Goal: Task Accomplishment & Management: Use online tool/utility

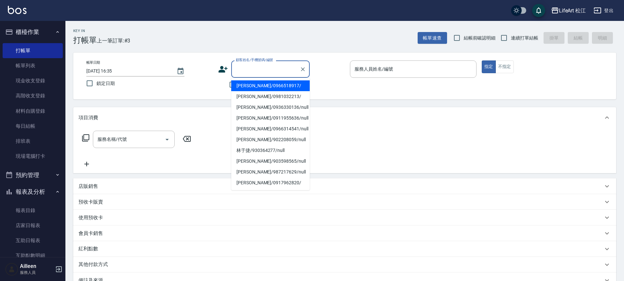
click at [276, 67] on input "顧客姓名/手機號碼/編號" at bounding box center [265, 68] width 63 height 11
click at [271, 70] on input "顧客姓名/手機號碼/編號" at bounding box center [265, 68] width 63 height 11
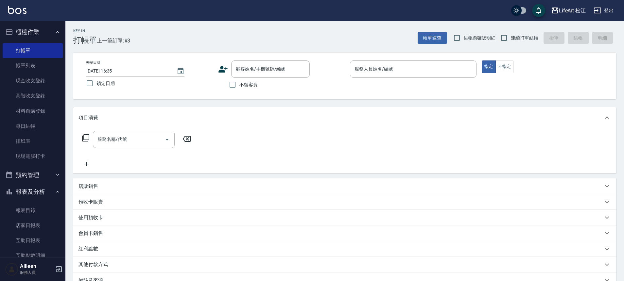
click at [82, 186] on p "店販銷售" at bounding box center [89, 186] width 20 height 7
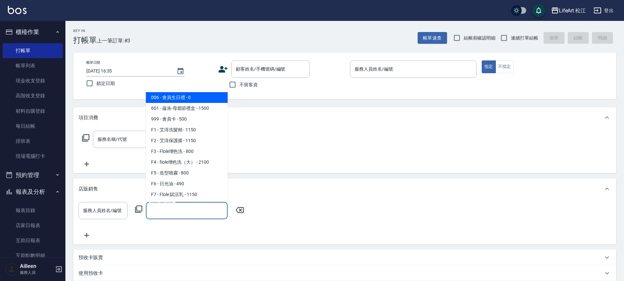
click at [165, 213] on input "商品代號/名稱" at bounding box center [187, 210] width 76 height 11
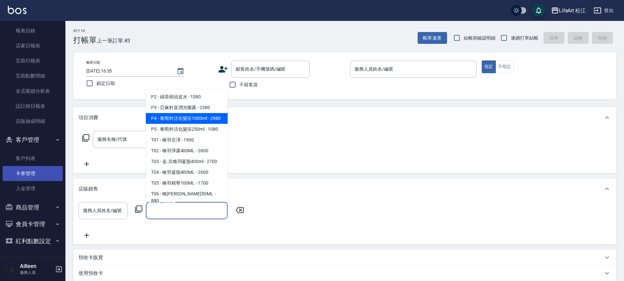
scroll to position [1, 0]
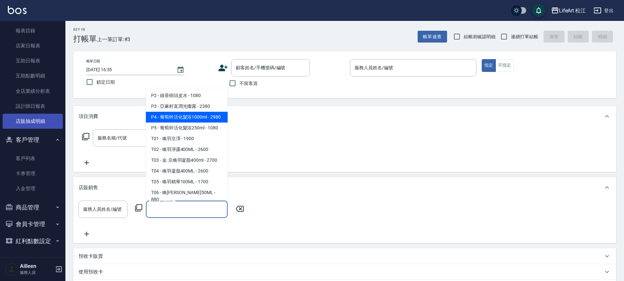
click at [44, 115] on link "店販抽成明細" at bounding box center [33, 121] width 60 height 15
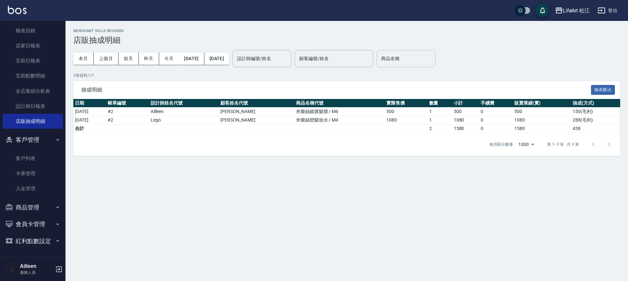
click at [407, 61] on input "商品名稱" at bounding box center [405, 58] width 53 height 11
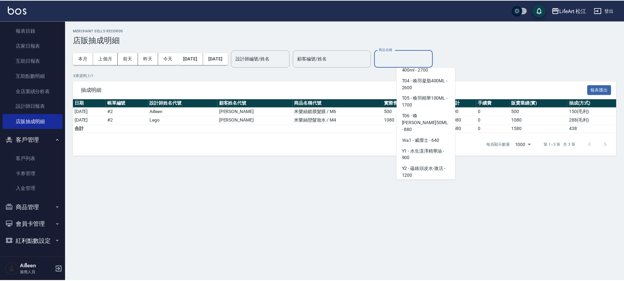
scroll to position [488, 0]
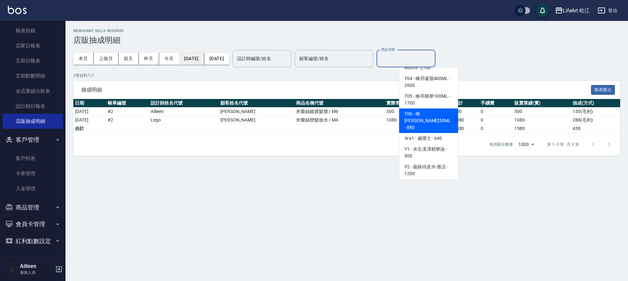
click at [202, 59] on button "[DATE]" at bounding box center [191, 59] width 25 height 12
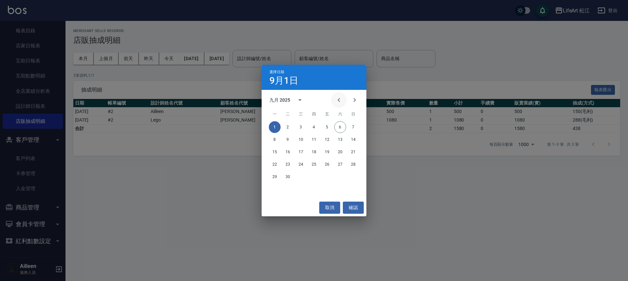
click at [335, 98] on icon "Previous month" at bounding box center [339, 100] width 8 height 8
click at [338, 100] on icon "Previous month" at bounding box center [338, 100] width 2 height 4
click at [287, 126] on button "1" at bounding box center [288, 127] width 12 height 12
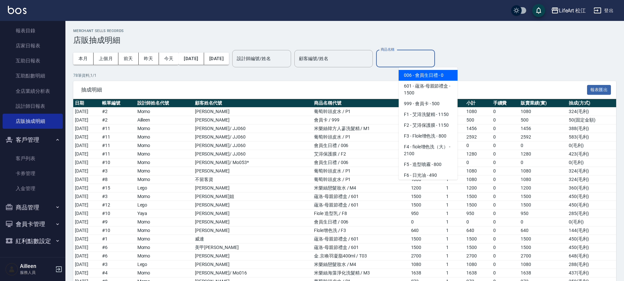
click at [418, 59] on input "商品名稱" at bounding box center [405, 58] width 53 height 11
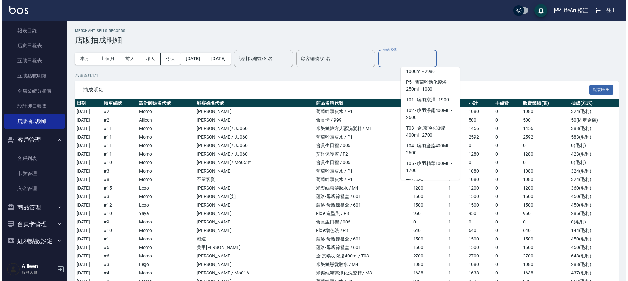
scroll to position [414, 0]
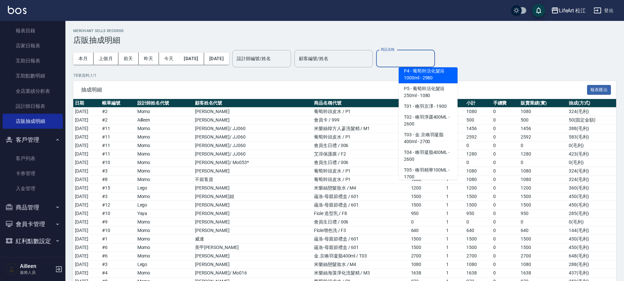
click at [432, 83] on span "P4 - 葡萄幹活化髮浴1000ml - 2980" at bounding box center [428, 75] width 59 height 18
type input "葡萄幹活化髮浴1000ml"
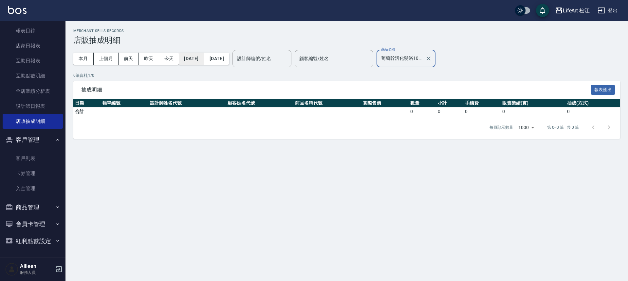
click at [195, 55] on button "[DATE]" at bounding box center [191, 59] width 25 height 12
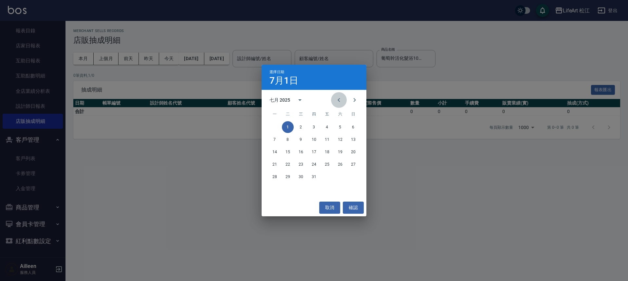
click at [339, 99] on icon "Previous month" at bounding box center [338, 100] width 2 height 4
click at [352, 125] on button "1" at bounding box center [353, 127] width 12 height 12
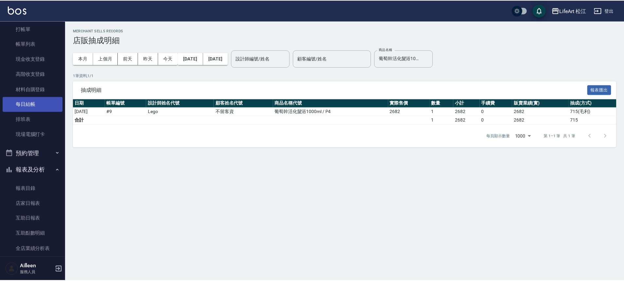
scroll to position [0, 0]
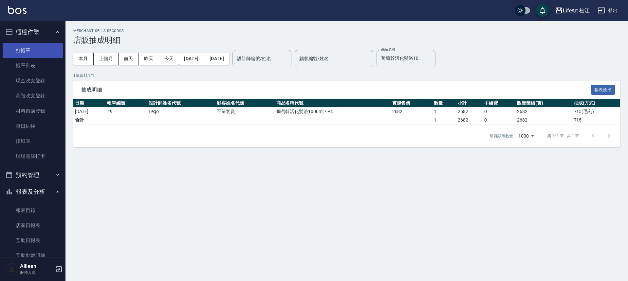
click at [35, 47] on link "打帳單" at bounding box center [33, 50] width 60 height 15
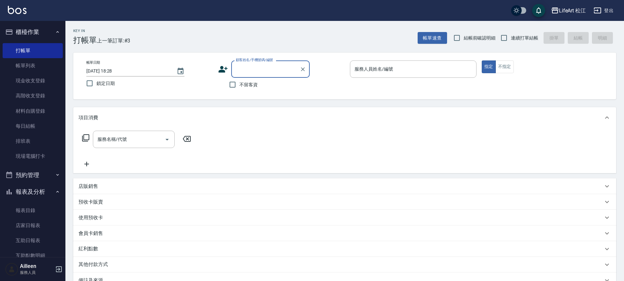
click at [259, 68] on input "顧客姓名/手機號碼/編號" at bounding box center [265, 68] width 63 height 11
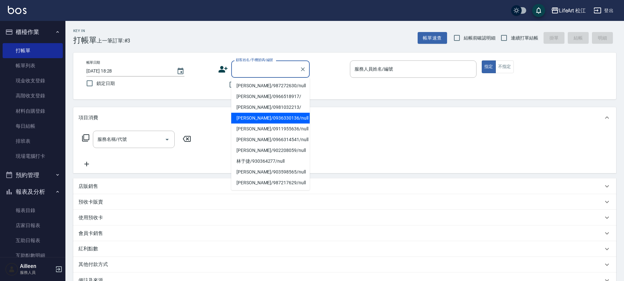
click at [80, 254] on div "紅利點數" at bounding box center [344, 250] width 543 height 16
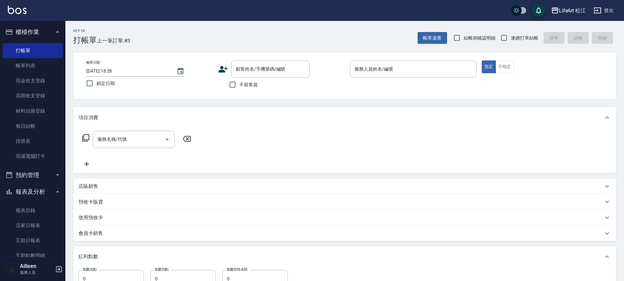
click at [99, 187] on div "店販銷售" at bounding box center [341, 186] width 525 height 7
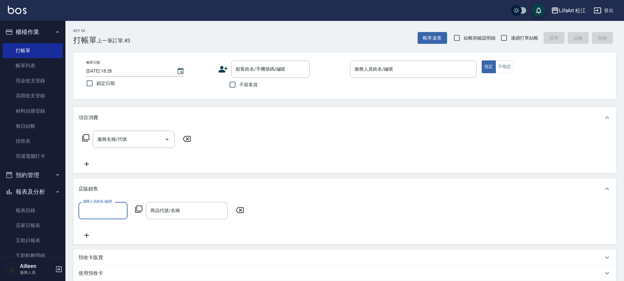
click at [176, 202] on div "服務人員姓名/編號 服務人員姓名/編號 商品代號/名稱 商品代號/名稱" at bounding box center [344, 222] width 543 height 45
click at [176, 210] on input "商品代號/名稱" at bounding box center [187, 210] width 76 height 11
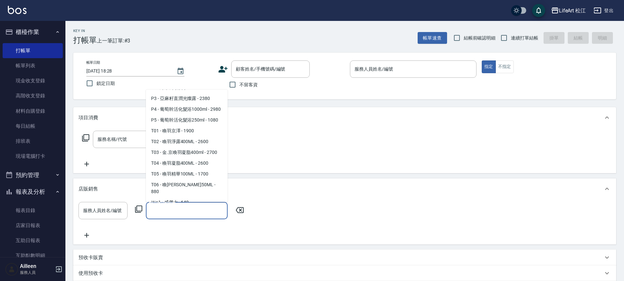
scroll to position [298, 0]
